Goal: Transaction & Acquisition: Purchase product/service

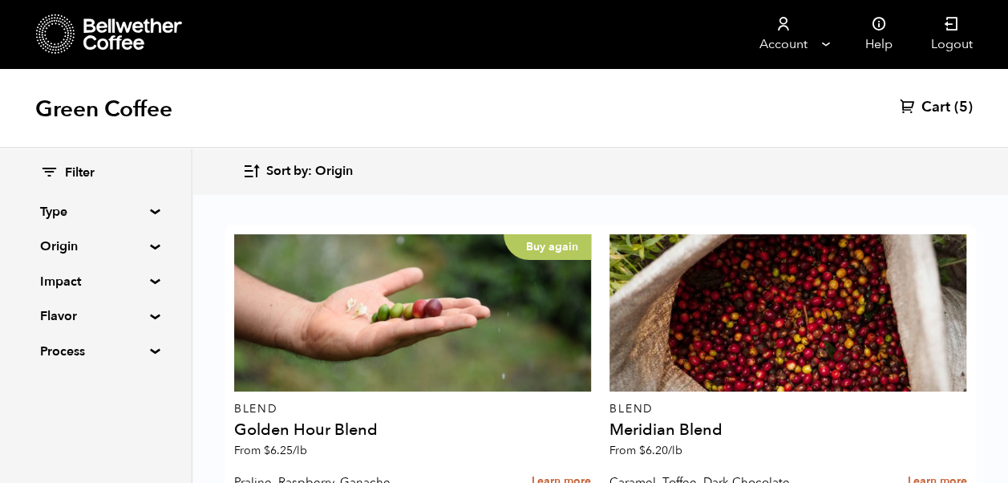
click at [939, 109] on span "Cart" at bounding box center [935, 107] width 29 height 19
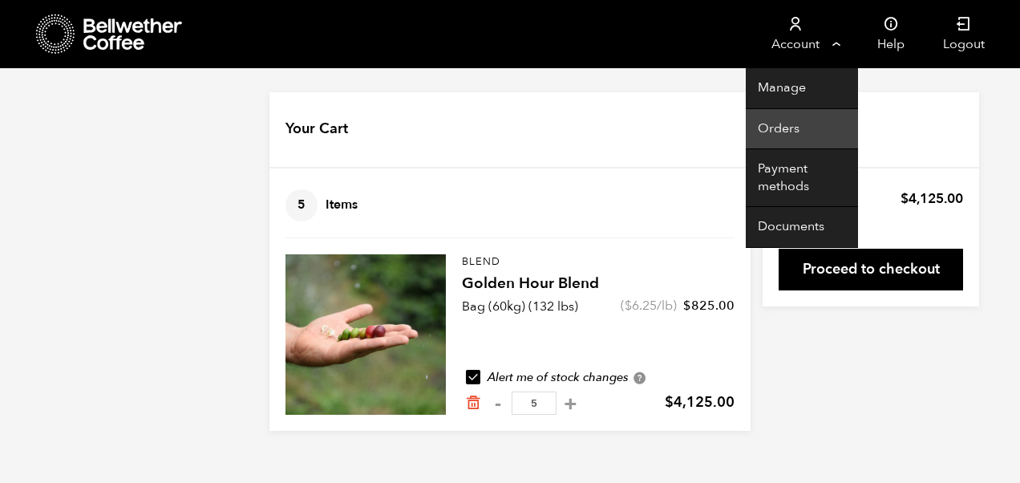
click at [782, 127] on link "Orders" at bounding box center [801, 129] width 112 height 41
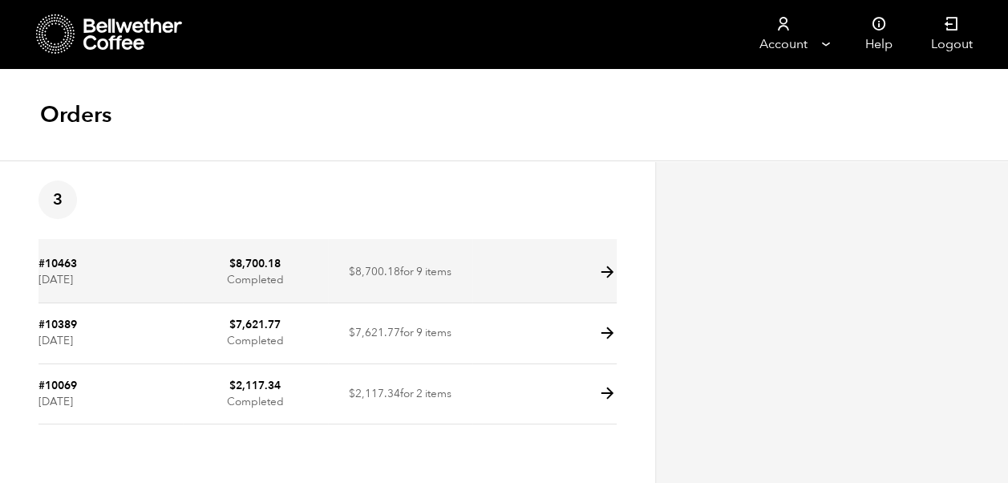
click at [427, 273] on td "$ 8,700.18 for 9 items" at bounding box center [400, 272] width 144 height 61
click at [608, 271] on icon at bounding box center [607, 272] width 18 height 18
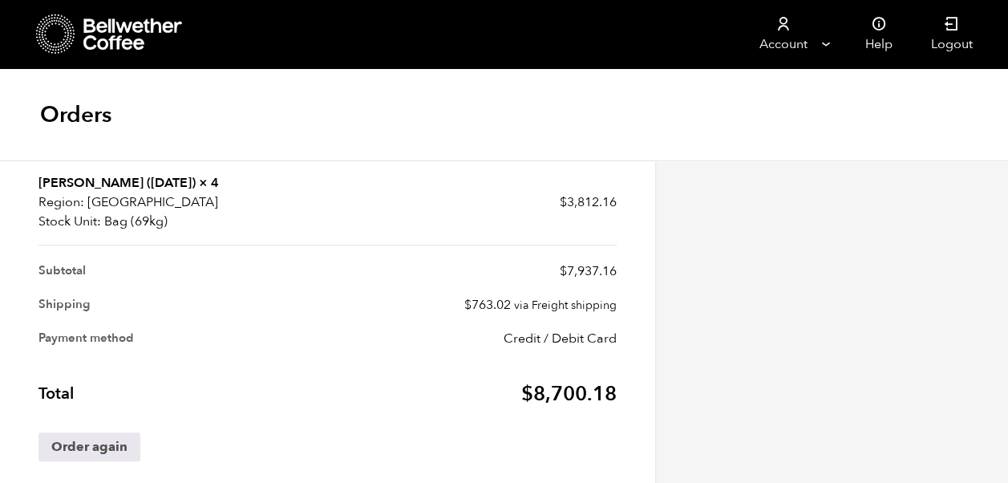
scroll to position [616, 0]
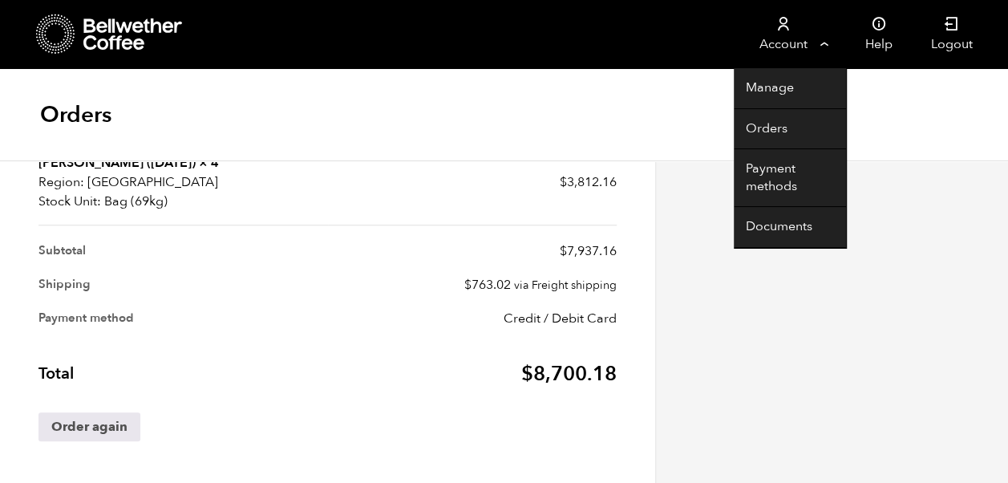
click at [783, 35] on link "Account" at bounding box center [782, 34] width 99 height 68
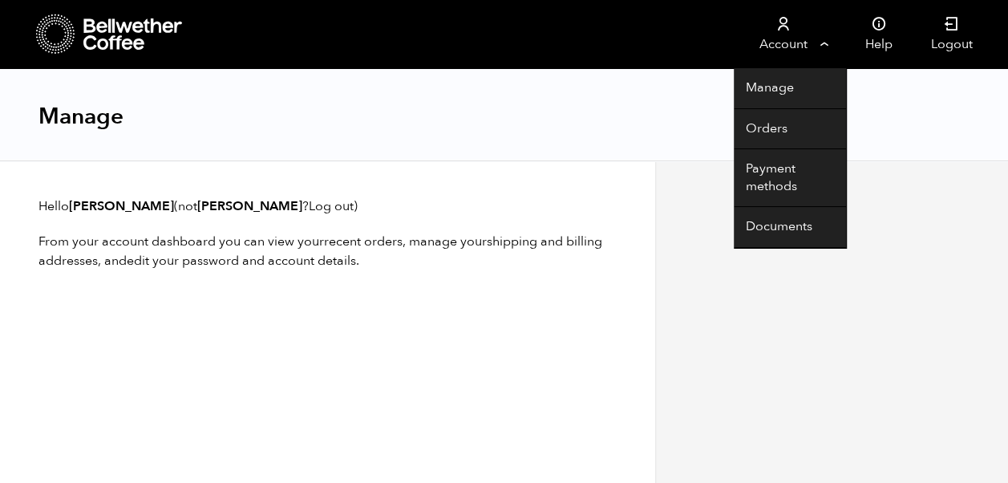
click at [789, 34] on link "Account" at bounding box center [782, 34] width 99 height 68
click at [829, 43] on link "Account" at bounding box center [782, 34] width 99 height 68
click at [769, 83] on link "Manage" at bounding box center [789, 88] width 112 height 41
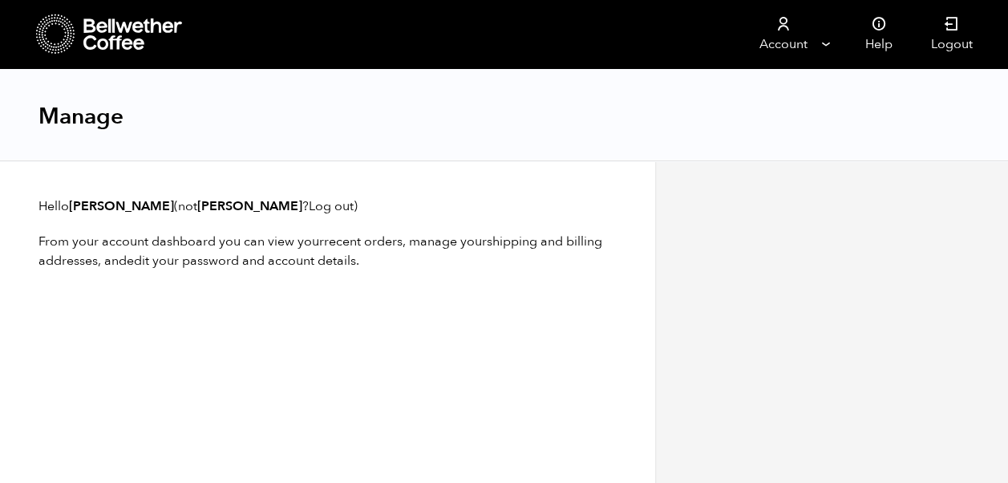
click at [55, 35] on icon at bounding box center [55, 34] width 39 height 41
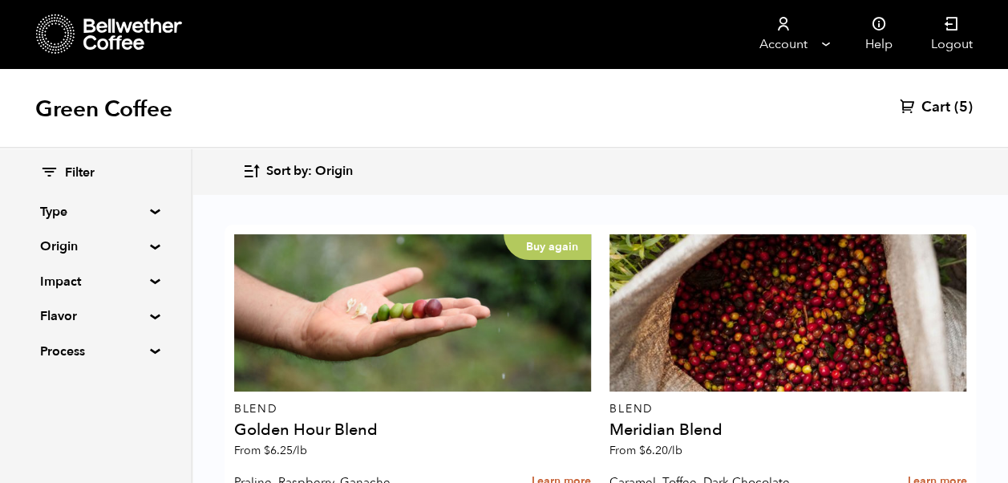
click at [140, 257] on div "Filter Type Blend Single Origin Decaf Seasonal Year Round Origin Blend Brazil C…" at bounding box center [95, 262] width 111 height 196
drag, startPoint x: 140, startPoint y: 257, endPoint x: 142, endPoint y: 244, distance: 13.7
click at [142, 244] on summary "Origin" at bounding box center [95, 245] width 111 height 19
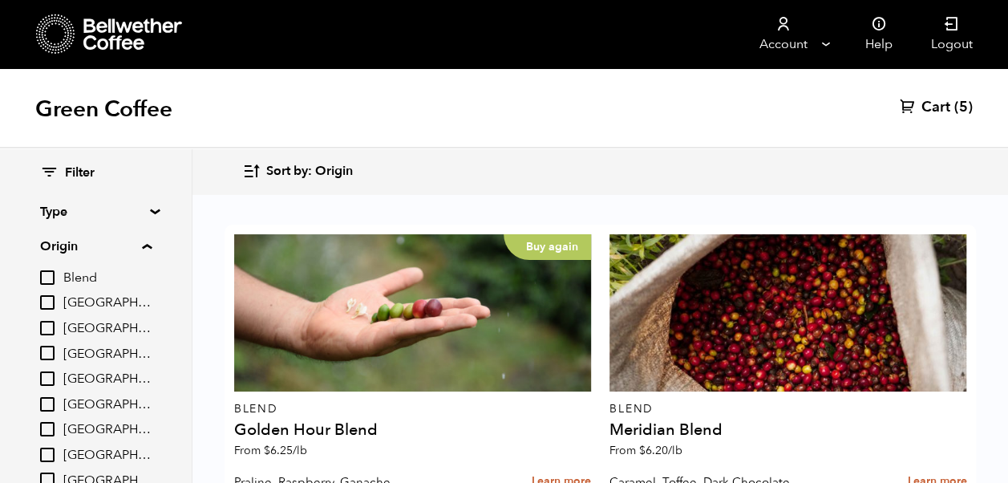
click at [50, 424] on input "[GEOGRAPHIC_DATA]" at bounding box center [47, 429] width 14 height 14
checkbox input "true"
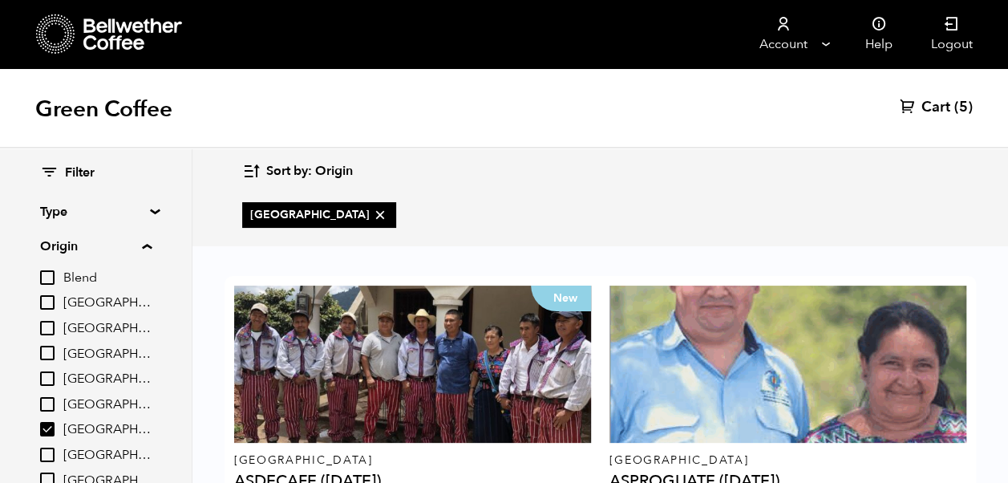
scroll to position [419, 0]
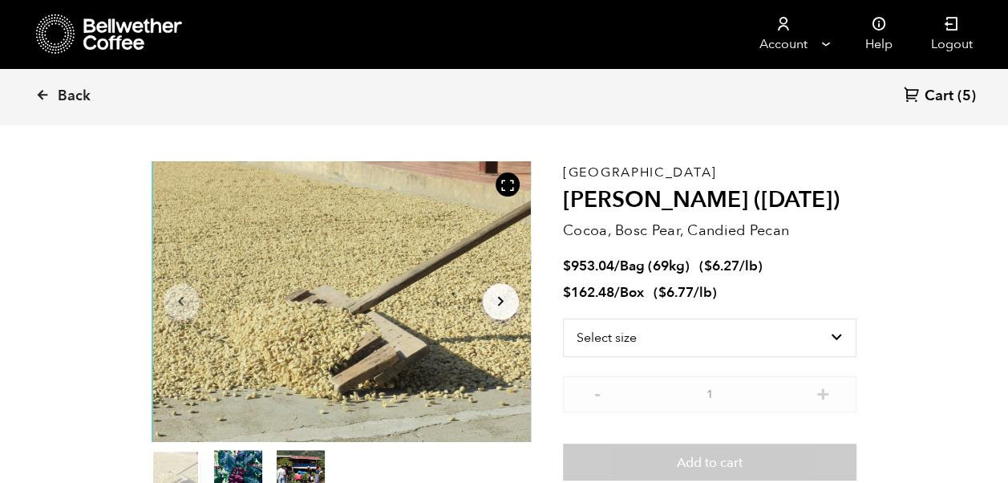
scroll to position [43, 0]
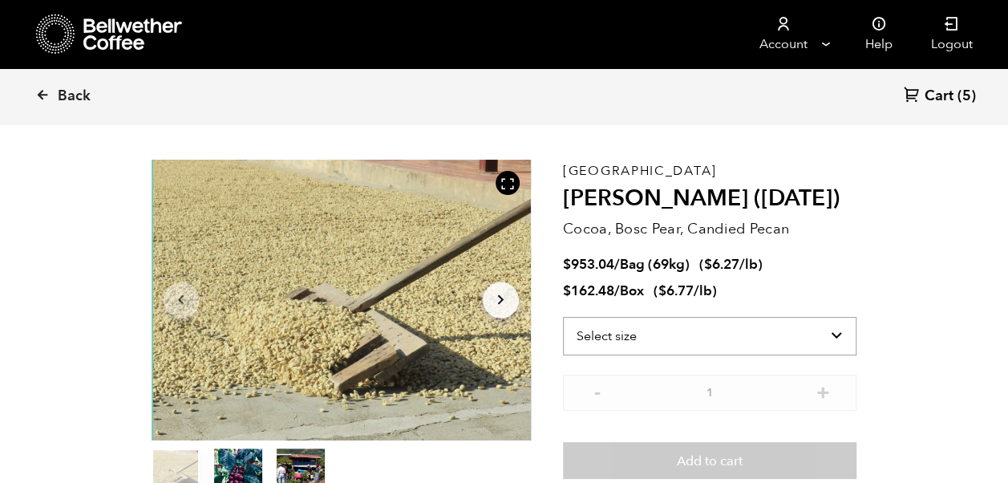
click at [840, 329] on select "Select size Bag (69kg) (152 lbs) Box (24 lbs)" at bounding box center [710, 336] width 294 height 38
select select "bag-2"
click at [563, 317] on select "Select size Bag (69kg) (152 lbs) Box (24 lbs)" at bounding box center [710, 336] width 294 height 38
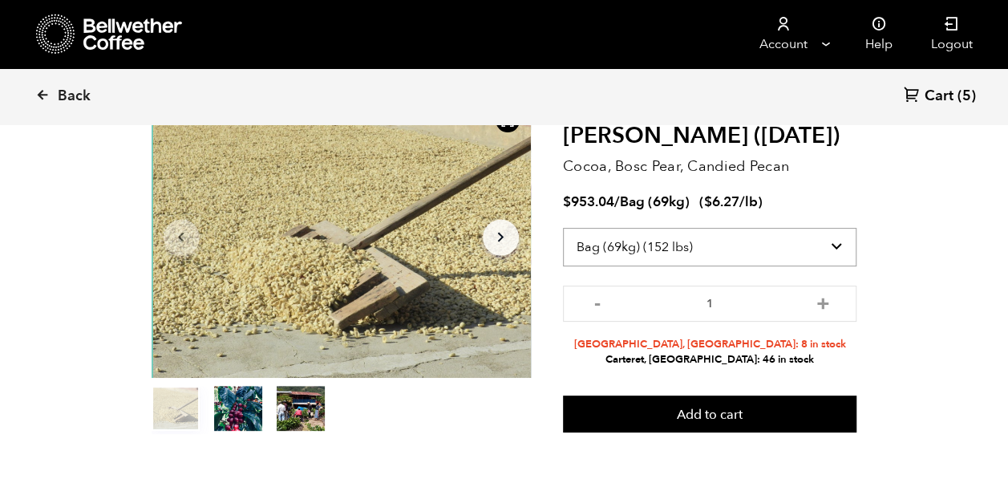
scroll to position [109, 0]
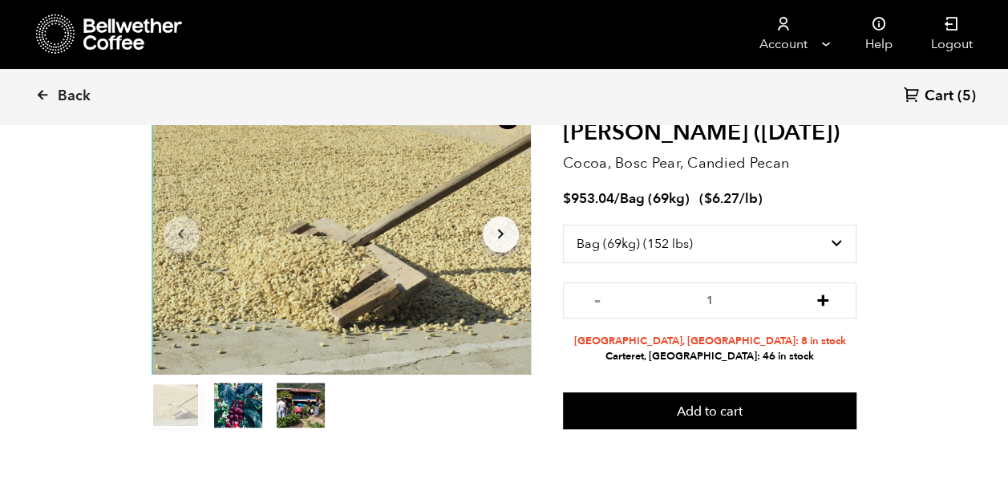
click at [825, 299] on button "+" at bounding box center [822, 298] width 20 height 16
type input "2"
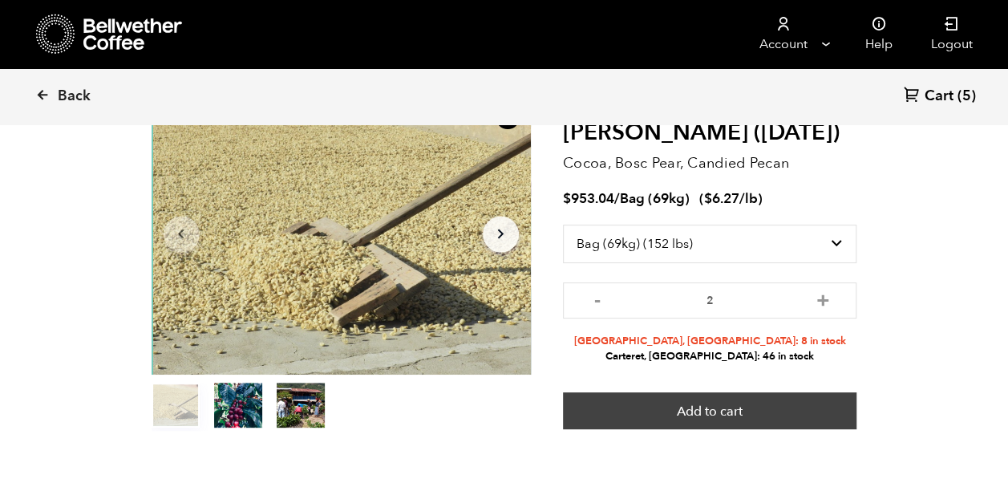
click at [716, 416] on button "Add to cart" at bounding box center [710, 410] width 294 height 37
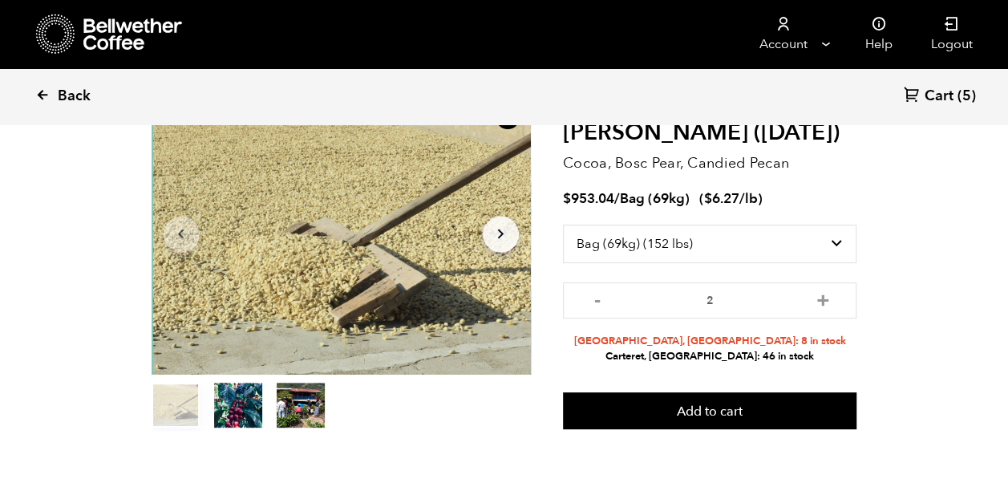
click at [50, 92] on link "Back" at bounding box center [84, 96] width 99 height 55
click at [45, 99] on icon at bounding box center [42, 94] width 14 height 14
click at [55, 27] on icon at bounding box center [55, 34] width 39 height 41
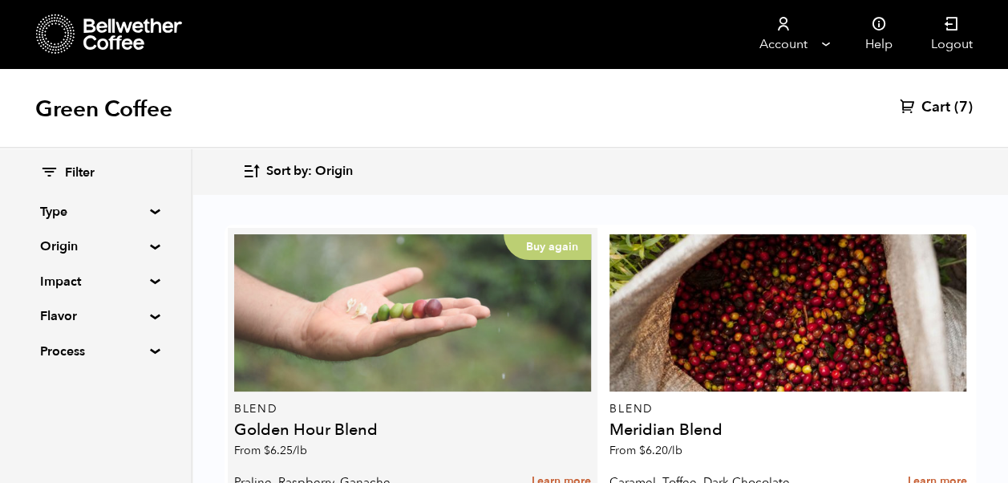
click at [449, 345] on div "Buy again" at bounding box center [412, 312] width 357 height 157
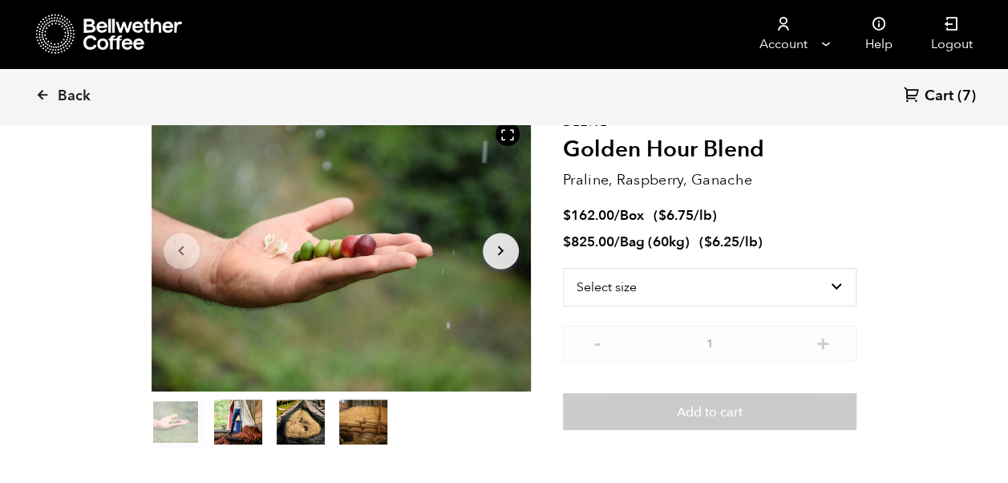
scroll to position [93, 0]
click at [838, 293] on select "Select size Bag (60kg) (132 lbs) Box (24 lbs)" at bounding box center [710, 286] width 294 height 38
select select "bag-3"
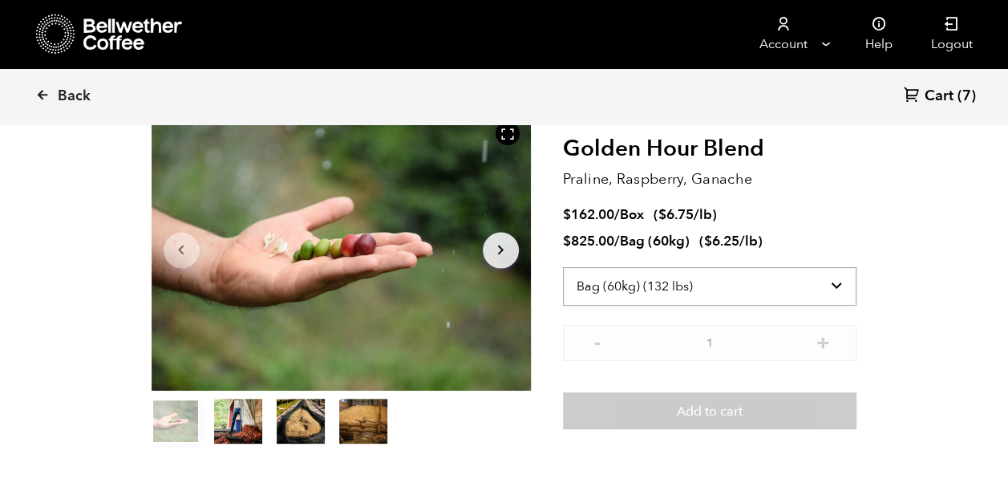
click at [563, 267] on select "Select size Bag (60kg) (132 lbs) Box (24 lbs)" at bounding box center [710, 286] width 294 height 38
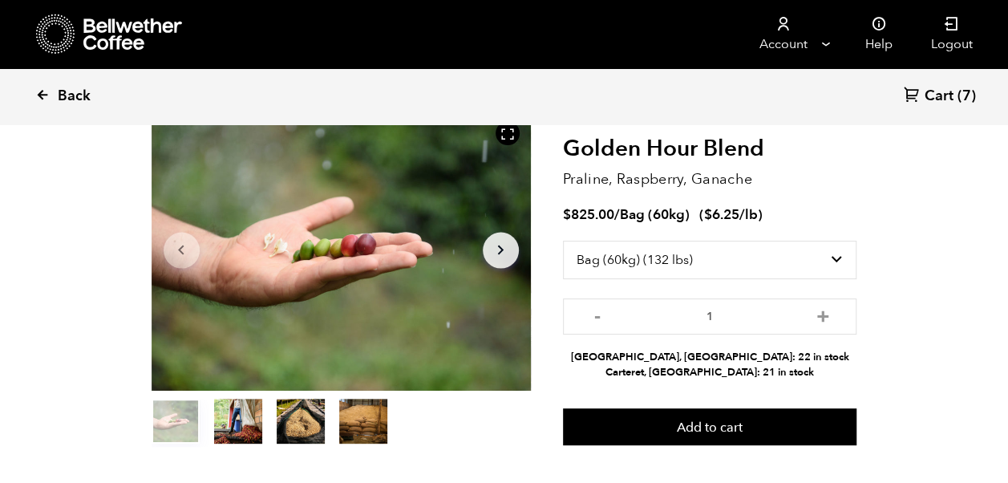
click at [46, 96] on icon at bounding box center [42, 94] width 14 height 14
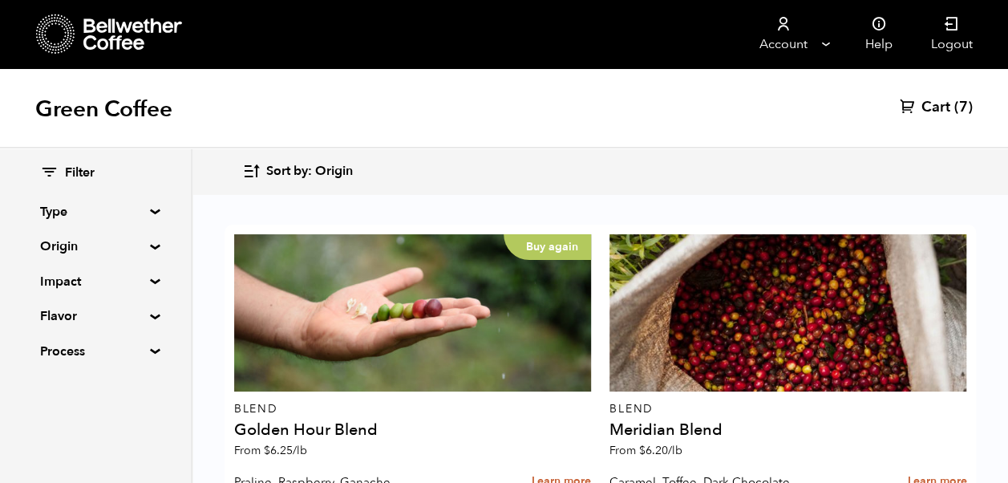
scroll to position [547, 0]
click at [954, 107] on span "(7)" at bounding box center [963, 107] width 18 height 19
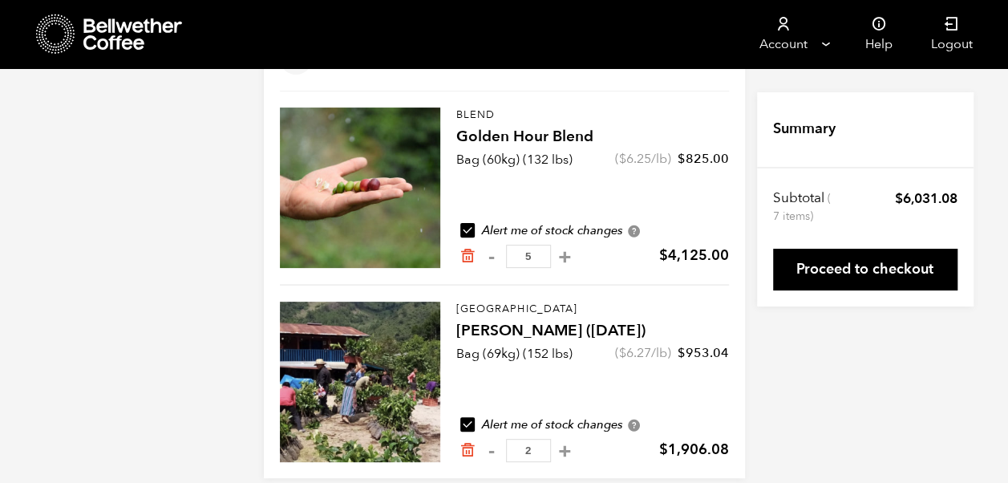
scroll to position [167, 0]
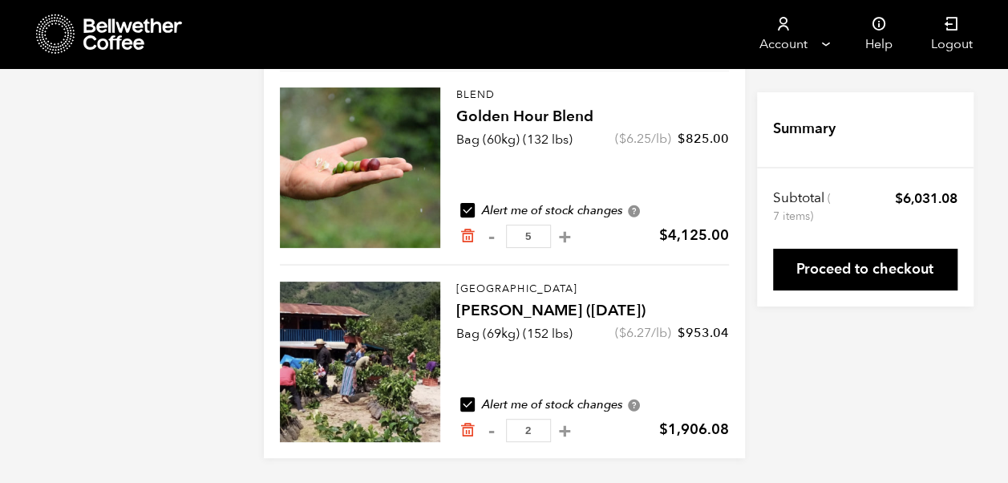
click at [62, 30] on icon at bounding box center [55, 34] width 39 height 41
